Goal: Use online tool/utility: Use online tool/utility

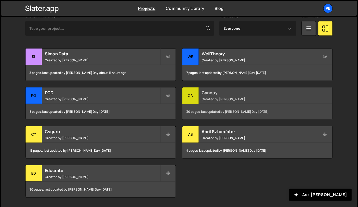
scroll to position [174, 0]
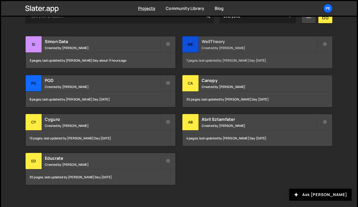
click at [243, 49] on small "Created by [PERSON_NAME]" at bounding box center [259, 48] width 115 height 4
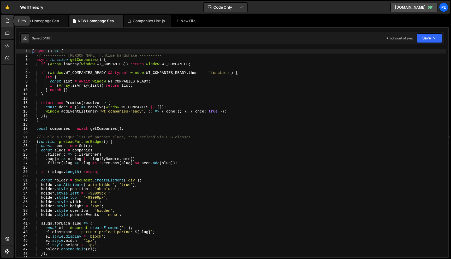
click at [11, 23] on div at bounding box center [7, 21] width 13 height 13
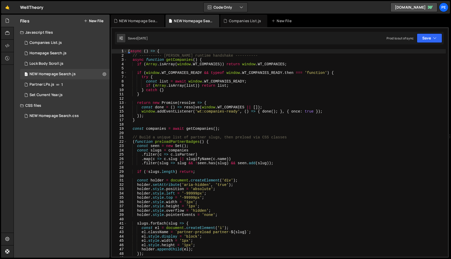
type textarea "}"
click at [194, 94] on div "( async ( ) => { // ---------- Slater runtime handshake ---------- async functi…" at bounding box center [334, 157] width 414 height 216
click at [181, 99] on div "( async ( ) => { // ---------- Slater runtime handshake ---------- async functi…" at bounding box center [334, 157] width 414 height 216
type textarea "})();"
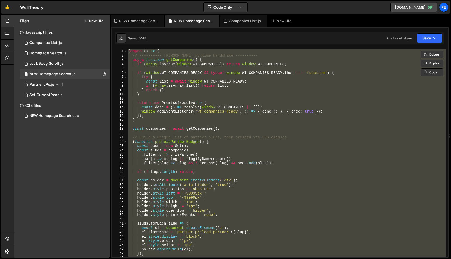
click at [181, 99] on div "( async ( ) => { // ---------- Slater runtime handshake ---------- async functi…" at bounding box center [286, 152] width 318 height 207
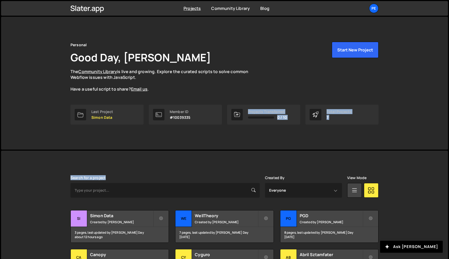
drag, startPoint x: 245, startPoint y: 123, endPoint x: 236, endPoint y: 165, distance: 43.1
click at [236, 165] on div "Personal Good Day, Pablo Gonzalez Day The Community Library is live and growing…" at bounding box center [224, 181] width 449 height 331
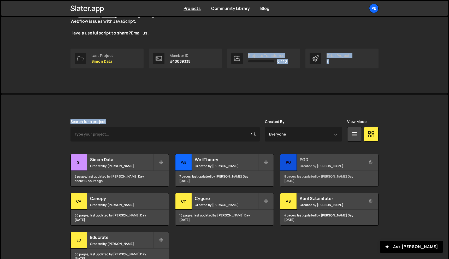
scroll to position [87, 0]
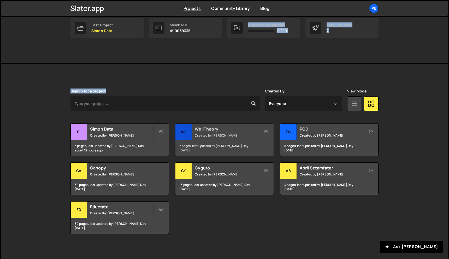
click at [225, 128] on h2 "WellTheory" at bounding box center [226, 129] width 63 height 6
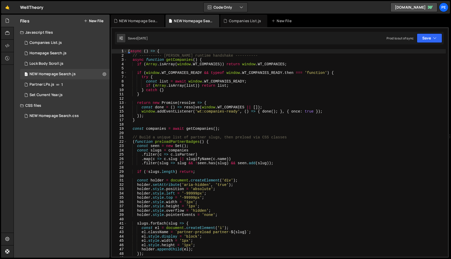
type textarea "});"
click at [248, 114] on div "( async ( ) => { // ---------- Slater runtime handshake ---------- async functi…" at bounding box center [286, 157] width 318 height 216
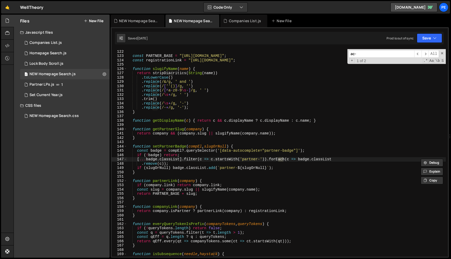
scroll to position [1097, 0]
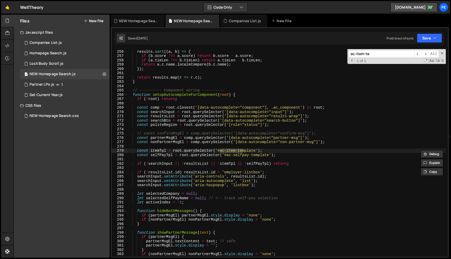
type input "ac-item-te"
type textarea "const selfPayTpl = root.querySelector('#ac-selfpay-template');"
click at [230, 154] on div "results . sort (( a , b ) => { if ( b . score !== a . score ) return b . score …" at bounding box center [286, 153] width 318 height 216
click at [371, 55] on input "ac-item-te" at bounding box center [380, 54] width 65 height 8
type input "#"
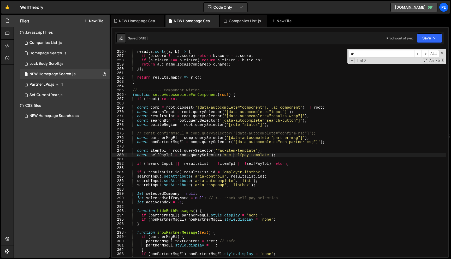
click at [234, 156] on div "results . sort (( a , b ) => { if ( b . score !== a . score ) return b . score …" at bounding box center [286, 153] width 318 height 216
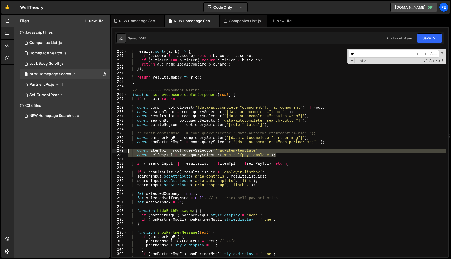
drag, startPoint x: 284, startPoint y: 153, endPoint x: 121, endPoint y: 151, distance: 163.6
click at [121, 151] on div "const selfPayTpl = root.querySelector('#ac-selfpay-template'); 255 256 257 258 …" at bounding box center [280, 152] width 336 height 207
type textarea "const itemTpl = root.querySelector('#ac-item-template'); const selfPayTpl = roo…"
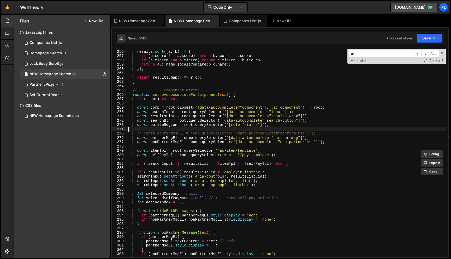
click at [231, 130] on div "results . sort (( a , b ) => { if ( b . score !== a . score ) return b . score …" at bounding box center [286, 153] width 318 height 216
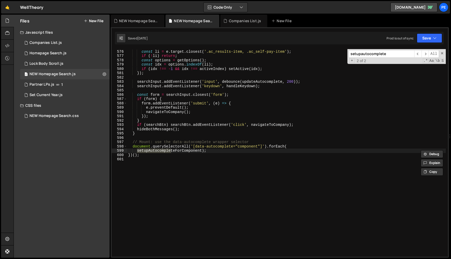
scroll to position [1037, 0]
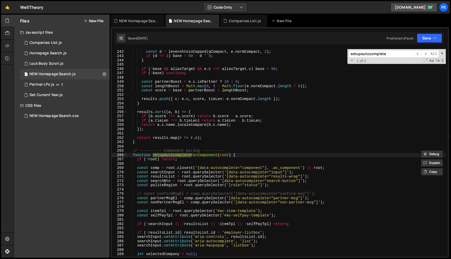
type input "setupautocomplete"
click at [229, 162] on div "else if ( qCompact . length >= 3 && Math . abs ( e . normCompact . length - qCo…" at bounding box center [286, 153] width 318 height 216
type textarea "if (!root) return;"
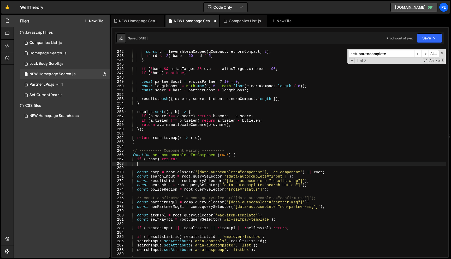
paste textarea
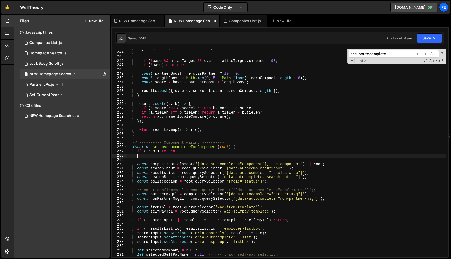
scroll to position [1045, 0]
click at [213, 222] on div "if ( d <= 2 ) base = 60 - d * 5 ; } if ( ! base && aliasTarget && e . c === ali…" at bounding box center [286, 154] width 318 height 216
click at [295, 219] on div "if ( d <= 2 ) base = 60 - d * 5 ; } if ( ! base && aliasTarget && e . c === ali…" at bounding box center [286, 154] width 318 height 216
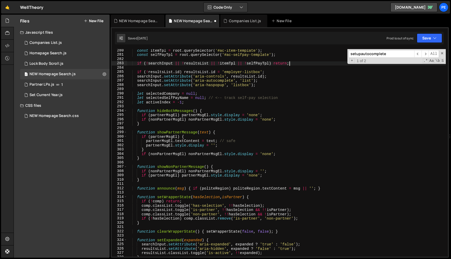
scroll to position [1085, 0]
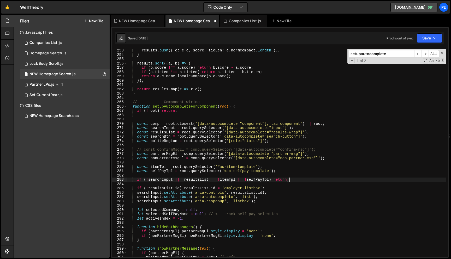
click at [142, 106] on div "results . push ({ c : e . c , score , tieLen : e . normCompact . length }) ; } …" at bounding box center [286, 156] width 318 height 216
click at [124, 106] on span at bounding box center [125, 106] width 3 height 4
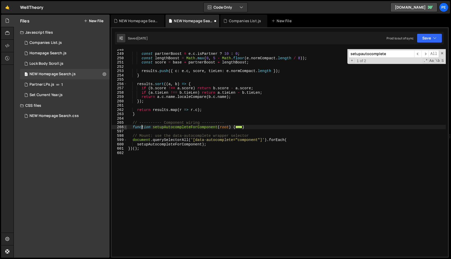
click at [125, 126] on span at bounding box center [125, 127] width 3 height 4
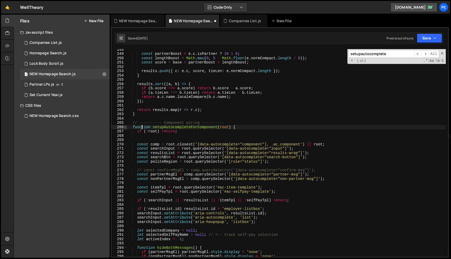
click at [125, 126] on span at bounding box center [125, 127] width 3 height 4
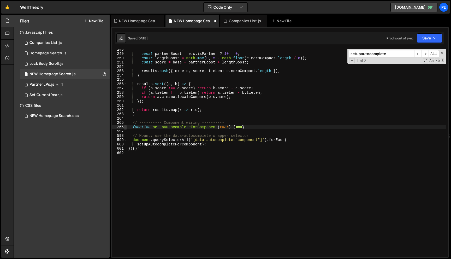
click at [125, 126] on span at bounding box center [125, 127] width 3 height 4
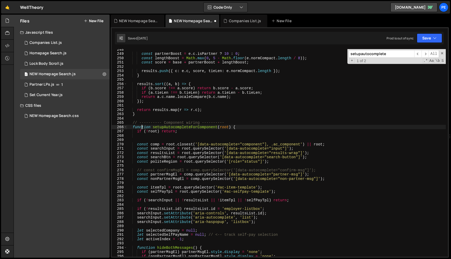
click at [186, 159] on div "const partnerBoost = e . c . isPartner ? 10 : 0 ; const lengthBoost = Math . ma…" at bounding box center [286, 155] width 318 height 216
type textarea "const searchBtn = root.querySelector('[data-autocomplete="search-button"]');"
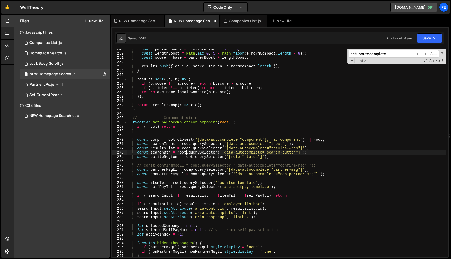
scroll to position [1070, 0]
click at [171, 131] on div "const partnerBoost = e . c . isPartner ? 10 : 0 ; const lengthBoost = Math . ma…" at bounding box center [286, 155] width 318 height 216
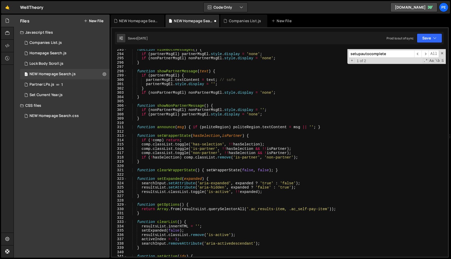
scroll to position [1178, 0]
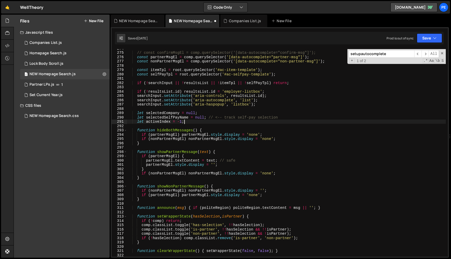
click at [200, 123] on div "// const confirmMsgEl = comp.querySelector('[data-autocomplete="confirm-msg"]')…" at bounding box center [286, 154] width 318 height 216
type textarea "let activeIndex = -1;"
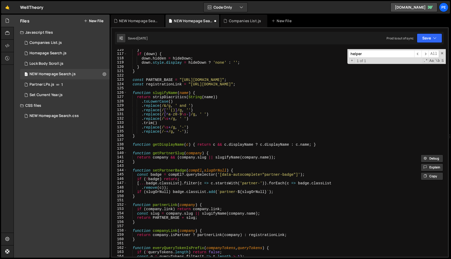
scroll to position [460, 0]
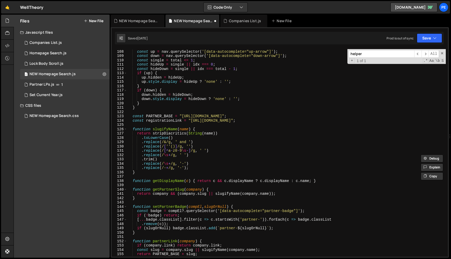
type input "helper"
click at [165, 170] on div "if ( ! nav ) return ; const up = nav . querySelector ( '[data-autocomplete="up-…" at bounding box center [286, 153] width 318 height 216
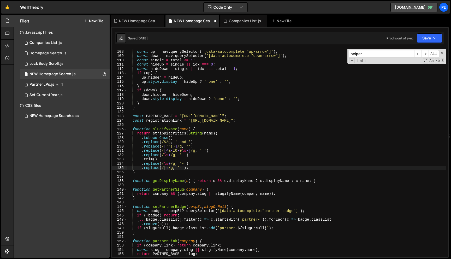
type textarea "}"
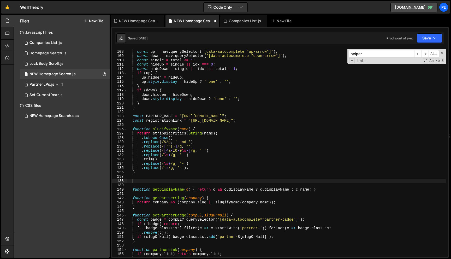
paste textarea "}"
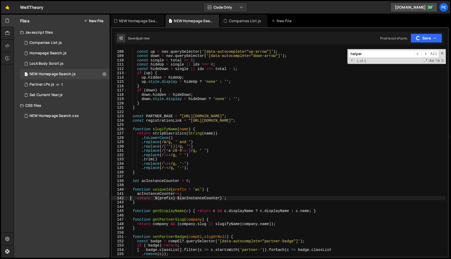
type textarea "return `${prefix}-${acInstanceCounter}`;"
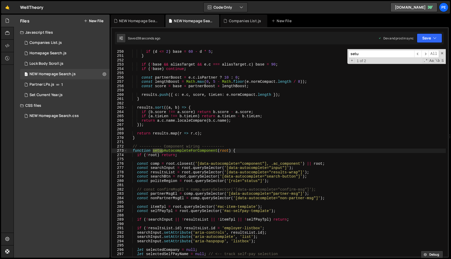
scroll to position [1071, 0]
type input "setupauto"
click at [219, 160] on div "const d = levenshteinCapped ( qCompact , e . normCompact , 2 ) ; if ( d <= 2 ) …" at bounding box center [286, 153] width 318 height 216
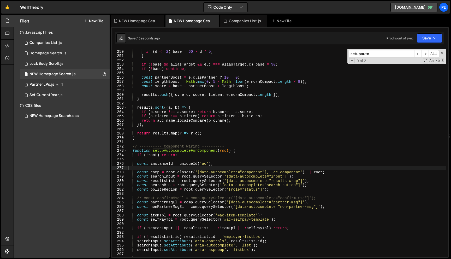
paste input "if (!resultsList.id) resultsList.id = 'employer-listbox';"
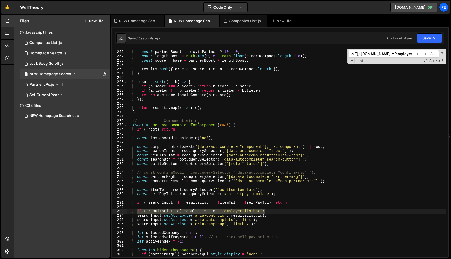
scroll to position [1097, 0]
type input "if (!resultsList.id) resultsList.id = 'employer-listbox';"
click at [190, 211] on div "const partnerBoost = e . c . isPartner ? 10 : 0 ; const lengthBoost = Math . ma…" at bounding box center [286, 152] width 318 height 207
click at [190, 211] on div "const partnerBoost = e . c . isPartner ? 10 : 0 ; const lengthBoost = Math . ma…" at bounding box center [286, 153] width 318 height 216
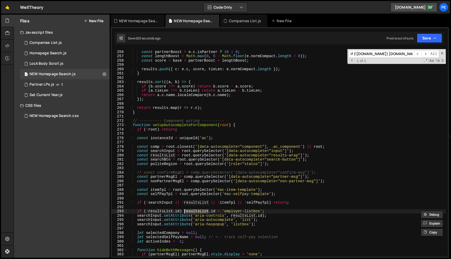
click at [190, 211] on div "const partnerBoost = e . c . isPartner ? 10 : 0 ; const lengthBoost = Math . ma…" at bounding box center [286, 153] width 318 height 216
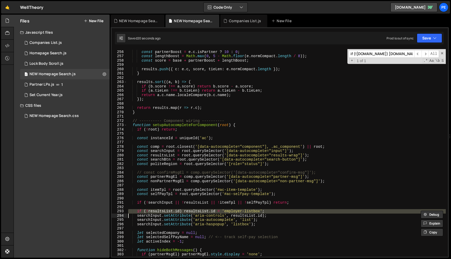
paste textarea
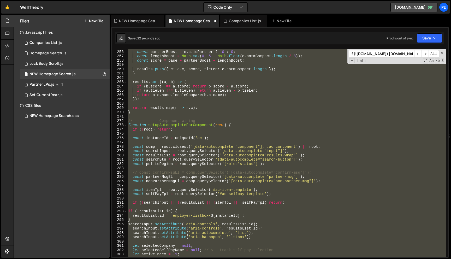
type textarea "document.querySelectorAll('[data-autocomplete="component"]').forEach( setupAuto…"
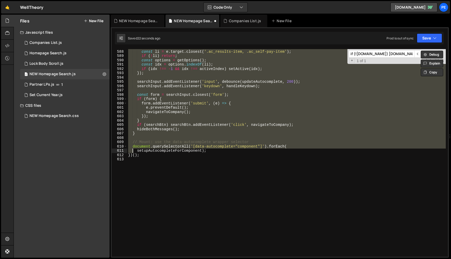
scroll to position [2526, 0]
click at [198, 220] on div "resultsList . addEventListener ( 'mousemove' , ( e ) => { const li = e . target…" at bounding box center [286, 153] width 318 height 216
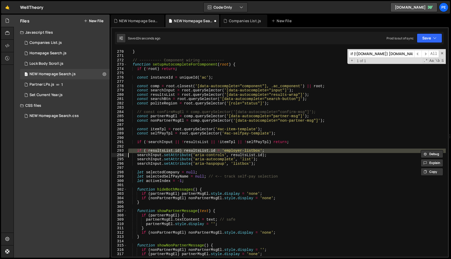
type textarea "})();"
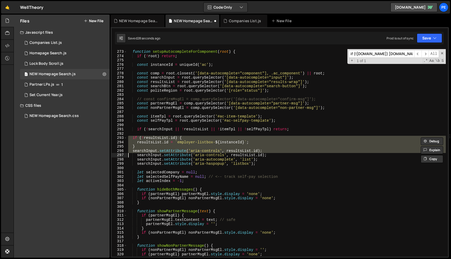
scroll to position [1170, 0]
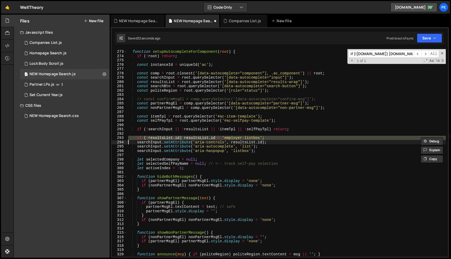
type textarea "if (!resultsList.id) resultsList.id = 'employer-listbox';"
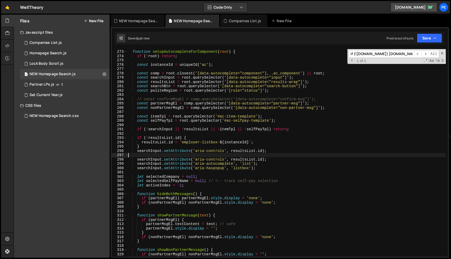
type textarea "})();"
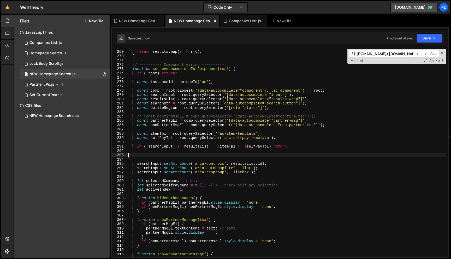
scroll to position [1153, 0]
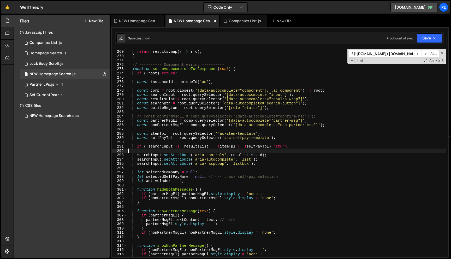
type textarea "if (!resultsList.id) resultsList.id = 'employer-listbox';"
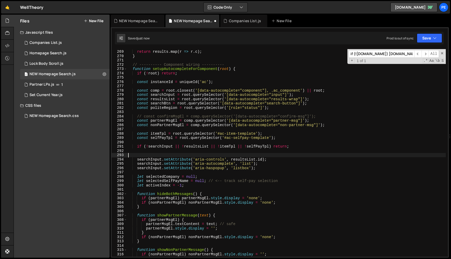
paste textarea "searchInput.setAttribute('aria-controls', resultsList.id);"
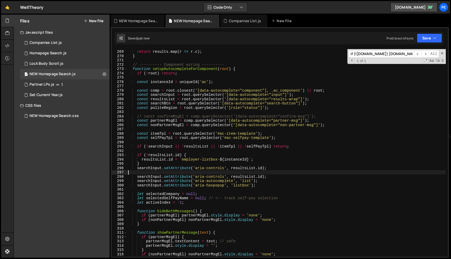
click at [266, 173] on div "return results . map ( r => r . c ) ; } // ---------- Component wiring --------…" at bounding box center [286, 153] width 318 height 216
click at [280, 167] on div "return results . map ( r => r . c ) ; } // ---------- Component wiring --------…" at bounding box center [286, 153] width 318 height 216
type textarea "searchInput.setAttribute('aria-controls', resultsList.id);"
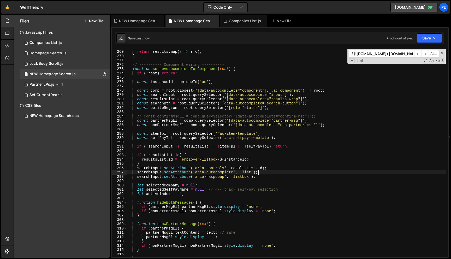
click at [292, 170] on div "return results . map ( r => r . c ) ; } // ---------- Component wiring --------…" at bounding box center [286, 153] width 318 height 216
click at [286, 165] on div "return results . map ( r => r . c ) ; } // ---------- Component wiring --------…" at bounding box center [286, 153] width 318 height 216
type textarea "}"
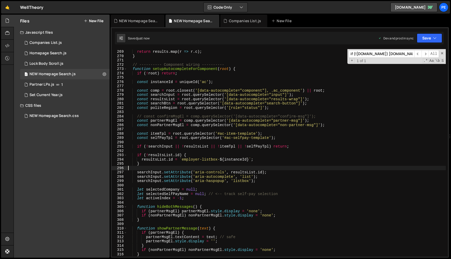
scroll to position [0, 28]
paste input "setActive(idx))"
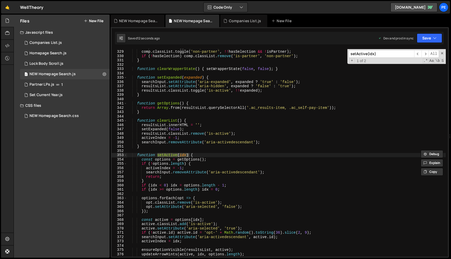
scroll to position [1411, 0]
type input "setActive(idx)"
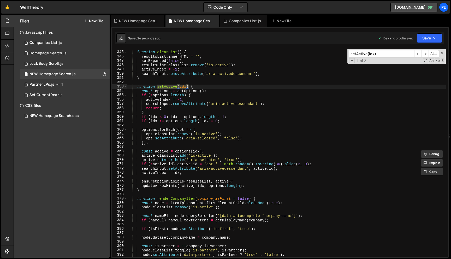
scroll to position [1482, 0]
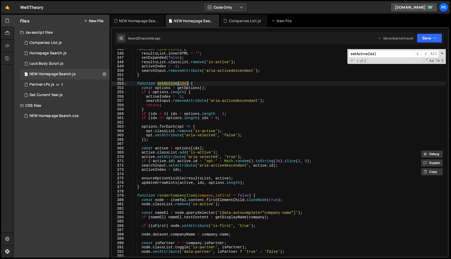
click at [140, 87] on div "function clearList ( ) { resultsList . innerHTML = '' ; setExpanded ( false ) ;…" at bounding box center [286, 155] width 318 height 216
click at [125, 84] on span at bounding box center [125, 83] width 3 height 4
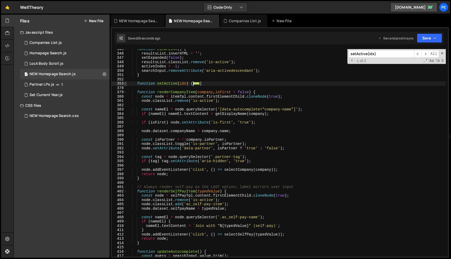
click at [125, 84] on span at bounding box center [125, 83] width 3 height 4
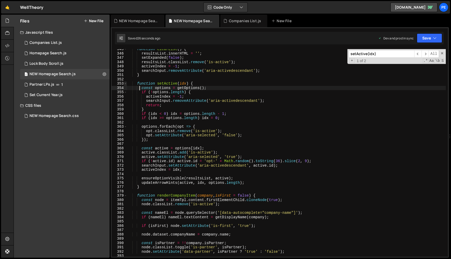
click at [125, 84] on span at bounding box center [125, 83] width 3 height 4
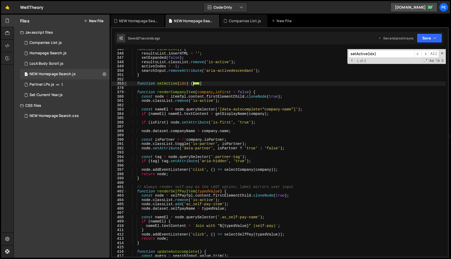
click at [125, 84] on span at bounding box center [125, 83] width 3 height 4
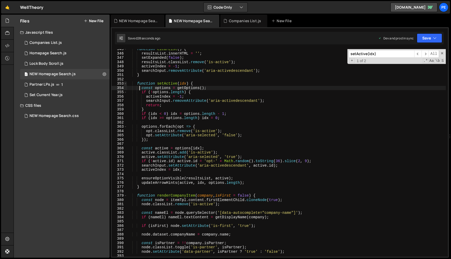
click at [125, 84] on span at bounding box center [125, 83] width 3 height 4
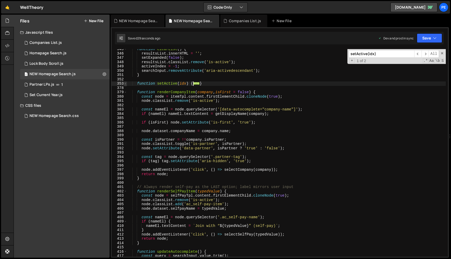
click at [125, 84] on span at bounding box center [125, 83] width 3 height 4
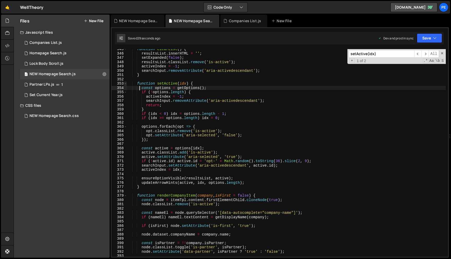
click at [125, 84] on span at bounding box center [125, 83] width 3 height 4
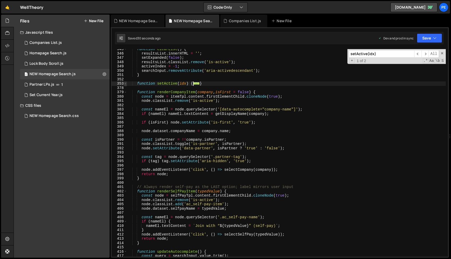
click at [126, 84] on span at bounding box center [125, 83] width 3 height 4
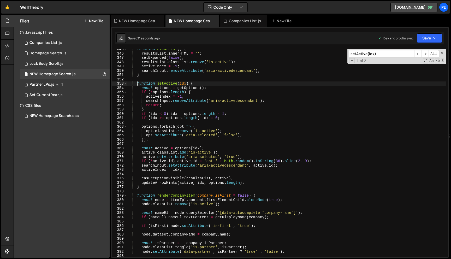
click at [136, 85] on div "function clearList ( ) { resultsList . innerHTML = '' ; setExpanded ( false ) ;…" at bounding box center [286, 155] width 318 height 216
click at [155, 188] on div "function clearList ( ) { resultsList . innerHTML = '' ; setExpanded ( false ) ;…" at bounding box center [286, 155] width 318 height 216
type textarea "updateArrowHints(active, idx, options.length); }"
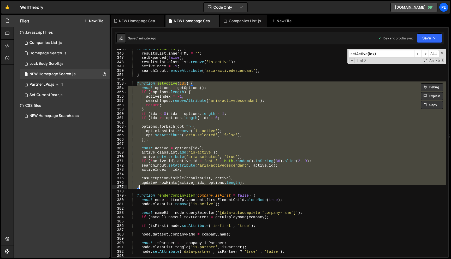
paste textarea
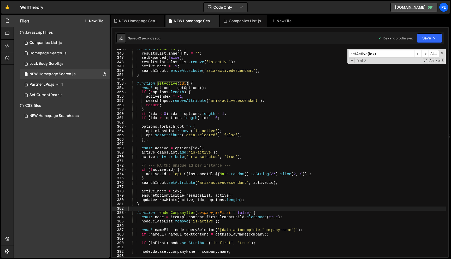
paste input "if (!active.id) active.id = 'opt-' + Math.random().toString(36).slice(2, 9);"
type input "if (!active.id) active.id = 'opt-' + Math.random().toString(36).slice(2, 9);"
paste input "if (!active.id) active.id = 'opt-' + Math.random().toString(36).slice(2, 9);"
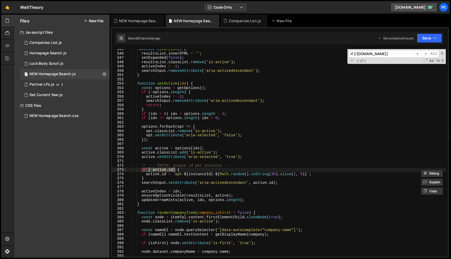
type input "if (!active.id)"
click at [168, 182] on div "function clearList ( ) { resultsList . innerHTML = '' ; setExpanded ( false ) ;…" at bounding box center [286, 155] width 318 height 216
click at [167, 167] on div "function clearList ( ) { resultsList . innerHTML = '' ; setExpanded ( false ) ;…" at bounding box center [286, 155] width 318 height 216
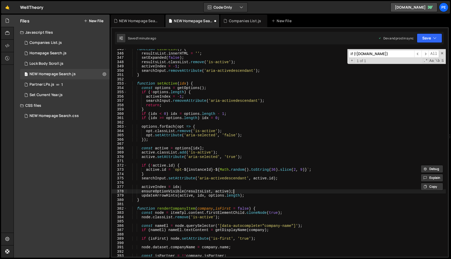
click at [260, 193] on div "function clearList ( ) { resultsList . innerHTML = '' ; setExpanded ( false ) ;…" at bounding box center [286, 155] width 318 height 216
type textarea "})();"
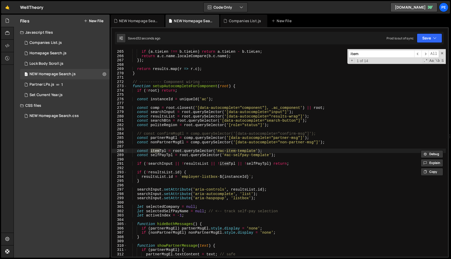
scroll to position [1136, 0]
type input "itemtpl"
click at [294, 158] on div "if ( b . score !== a . score ) return b . score - a . score ; if ( a . tieLen !…" at bounding box center [286, 153] width 318 height 216
click at [288, 157] on div "if ( b . score !== a . score ) return b . score - a . score ; if ( a . tieLen !…" at bounding box center [286, 153] width 318 height 216
type textarea "const selfPayTpl = root.querySelector('#ac-selfpay-template');"
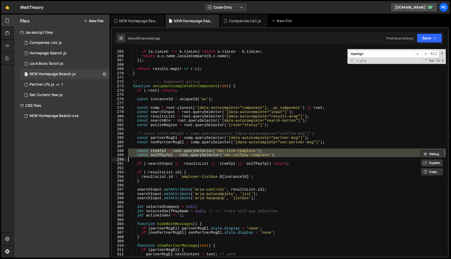
paste textarea
